Goal: Task Accomplishment & Management: Use online tool/utility

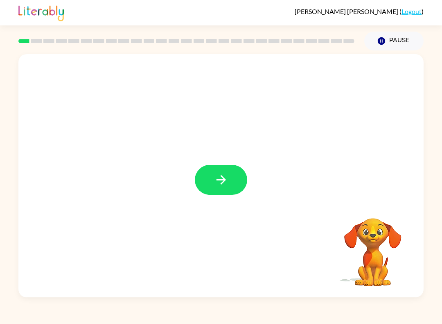
click at [235, 168] on button "button" at bounding box center [221, 180] width 52 height 30
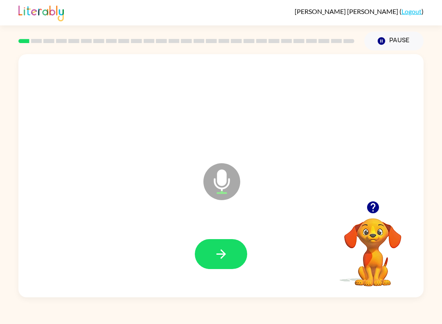
click at [229, 243] on button "button" at bounding box center [221, 254] width 52 height 30
click at [235, 260] on button "button" at bounding box center [221, 254] width 52 height 30
click at [225, 254] on icon "button" at bounding box center [220, 253] width 9 height 9
click at [232, 249] on button "button" at bounding box center [221, 254] width 52 height 30
click at [231, 264] on button "button" at bounding box center [221, 254] width 52 height 30
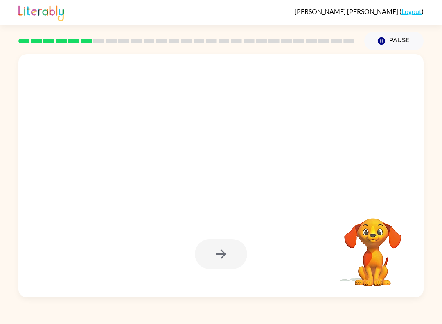
click at [222, 253] on div at bounding box center [221, 254] width 52 height 30
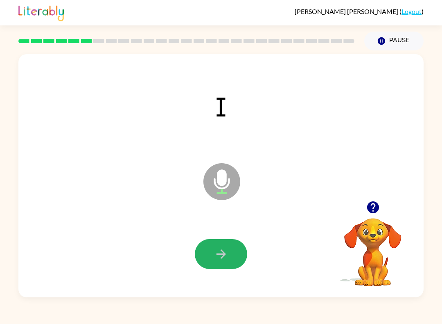
click at [222, 255] on icon "button" at bounding box center [221, 254] width 14 height 14
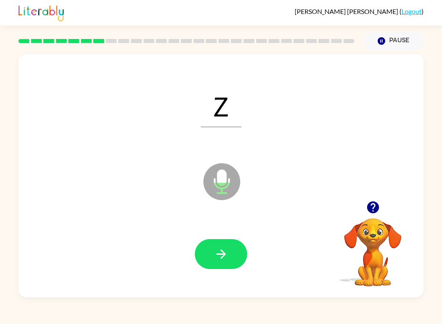
click at [216, 247] on button "button" at bounding box center [221, 254] width 52 height 30
click at [207, 236] on div at bounding box center [221, 254] width 389 height 70
click at [226, 250] on icon "button" at bounding box center [221, 254] width 14 height 14
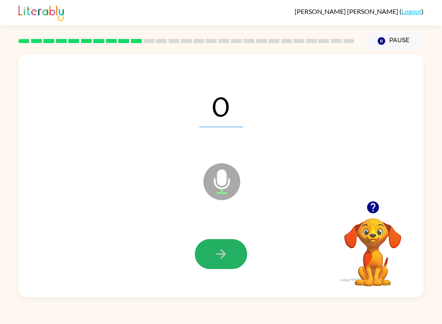
click at [210, 242] on button "button" at bounding box center [221, 254] width 52 height 30
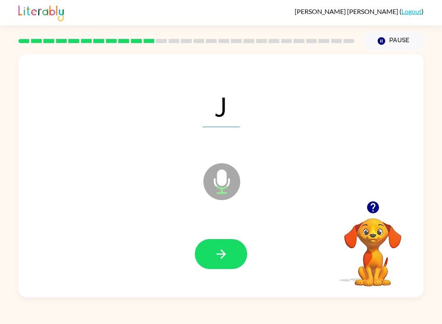
click at [211, 253] on button "button" at bounding box center [221, 254] width 52 height 30
click at [217, 253] on icon "button" at bounding box center [221, 254] width 14 height 14
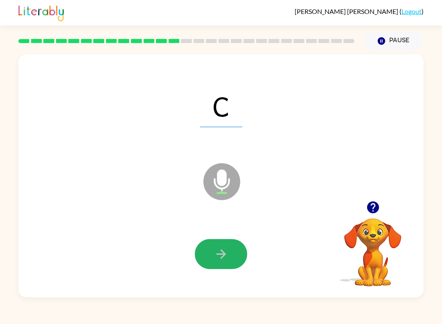
click at [225, 261] on icon "button" at bounding box center [221, 254] width 14 height 14
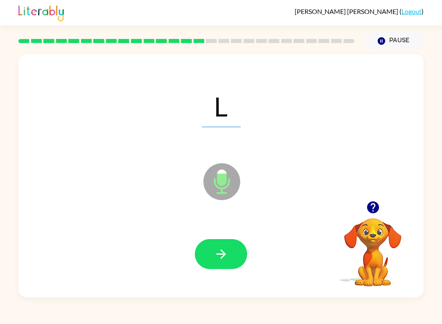
click at [229, 256] on button "button" at bounding box center [221, 254] width 52 height 30
click at [219, 268] on button "button" at bounding box center [221, 254] width 52 height 30
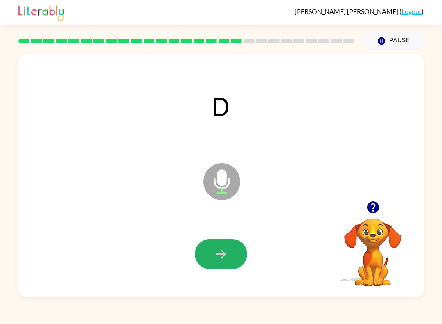
click at [219, 254] on icon "button" at bounding box center [220, 253] width 9 height 9
click at [220, 264] on button "button" at bounding box center [221, 254] width 52 height 30
click at [221, 263] on button "button" at bounding box center [221, 254] width 52 height 30
click at [205, 255] on button "button" at bounding box center [221, 254] width 52 height 30
click at [203, 257] on button "button" at bounding box center [221, 254] width 52 height 30
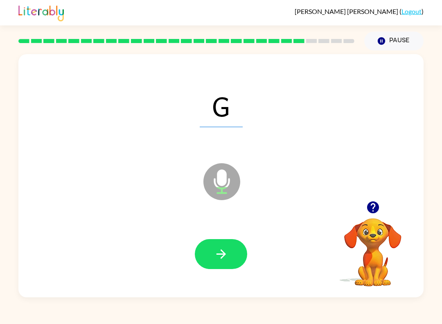
click at [215, 267] on button "button" at bounding box center [221, 254] width 52 height 30
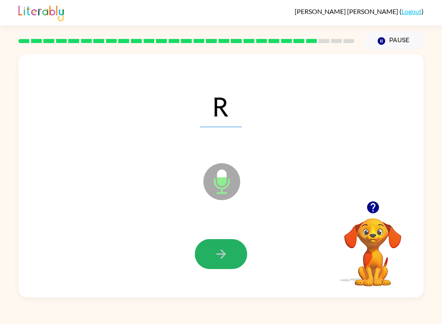
click at [232, 258] on button "button" at bounding box center [221, 254] width 52 height 30
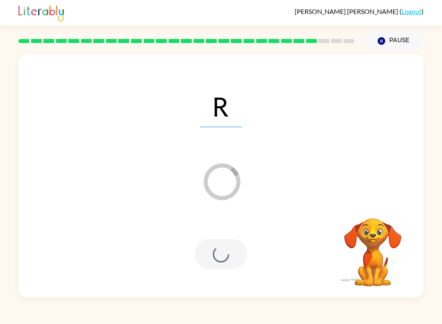
click at [203, 316] on div "[PERSON_NAME] ( Logout ) Pause Pause R Loader Your response is being sent to ou…" at bounding box center [221, 162] width 442 height 324
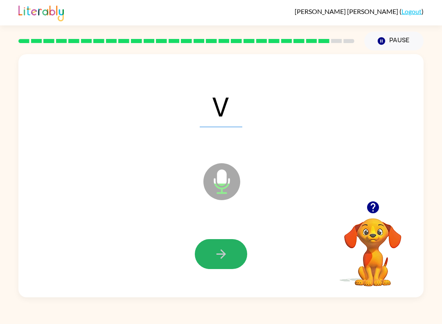
click at [215, 260] on icon "button" at bounding box center [221, 254] width 14 height 14
click at [217, 255] on icon "button" at bounding box center [221, 254] width 14 height 14
